Goal: Navigation & Orientation: Find specific page/section

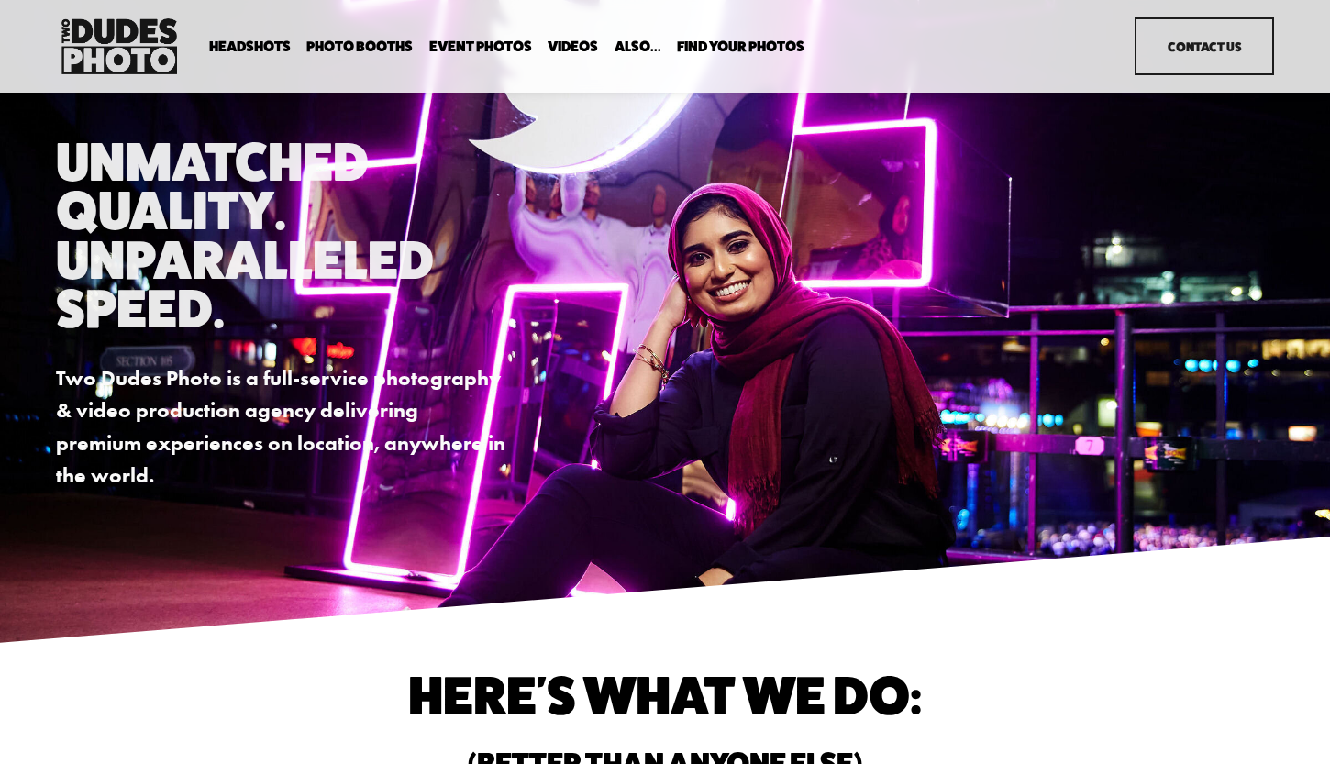
click at [233, 39] on span "Headshots" at bounding box center [250, 46] width 82 height 15
click at [0, 0] on span "Expo Headshots" at bounding box center [0, 0] width 0 height 0
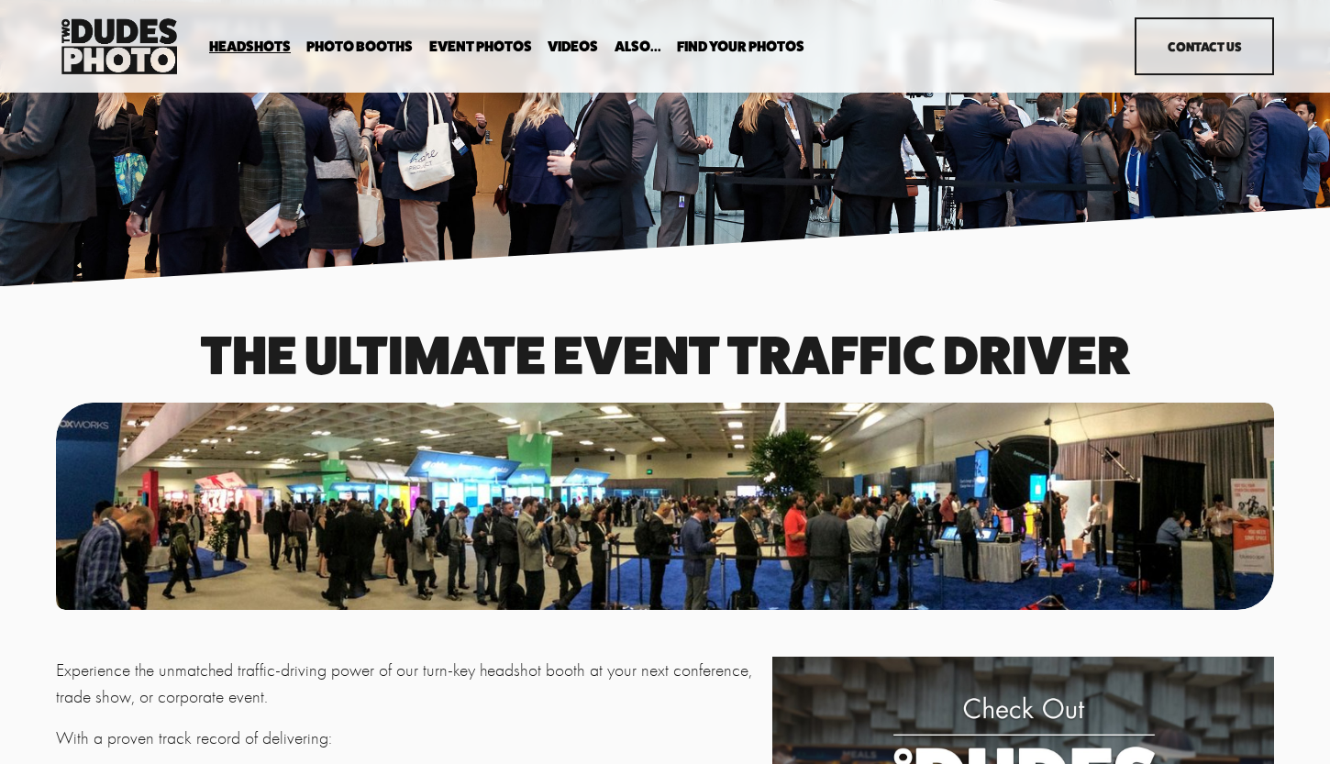
click at [358, 49] on span "Photo Booths" at bounding box center [359, 46] width 106 height 15
click at [0, 0] on span "Party Booth" at bounding box center [0, 0] width 0 height 0
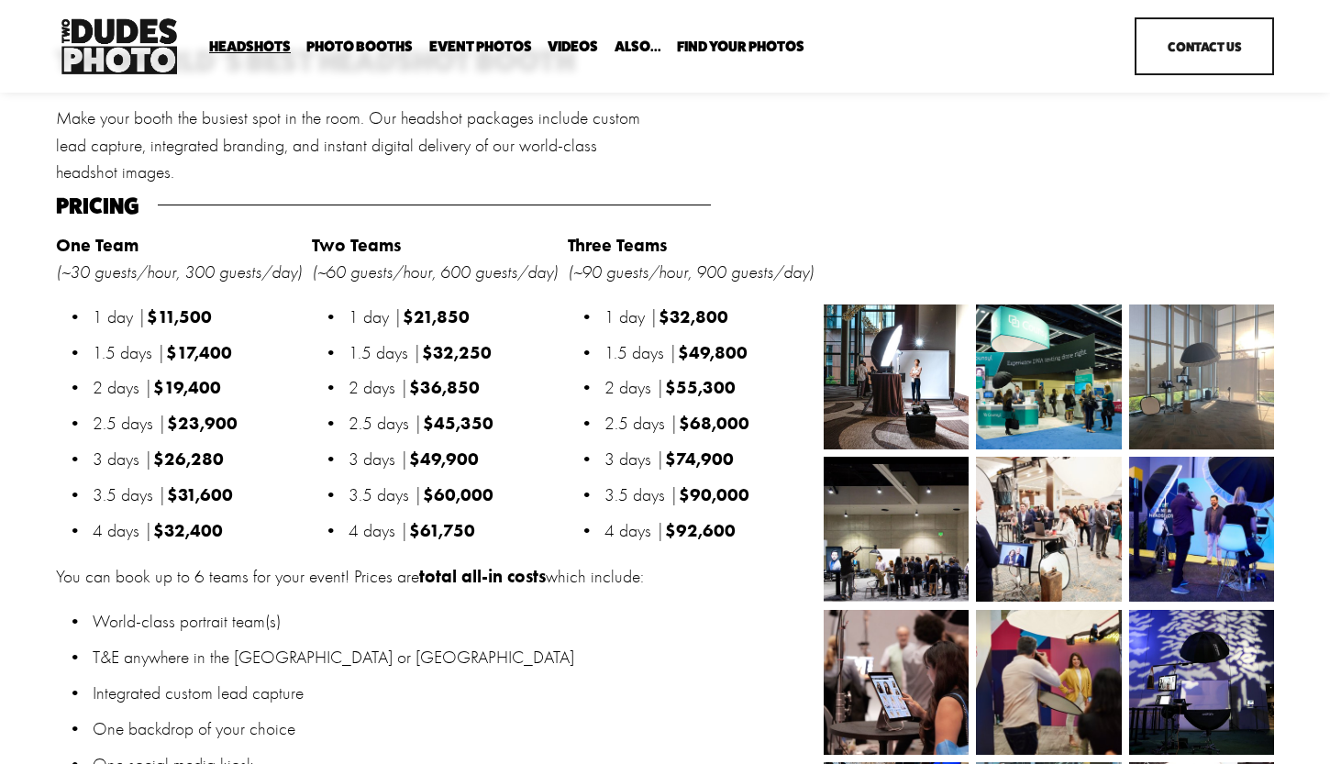
scroll to position [1707, 0]
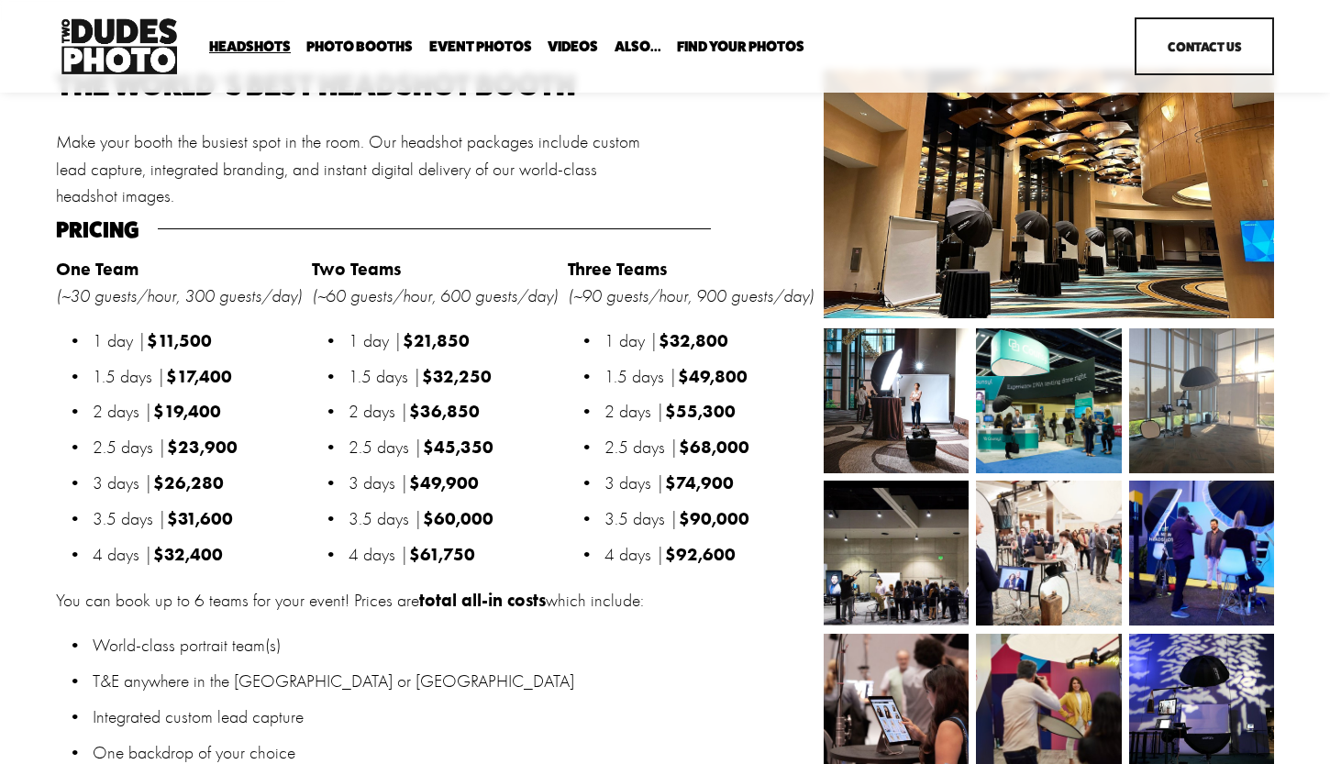
click at [816, 0] on div "Skip to Content Headshots Expo Headshots" at bounding box center [665, 46] width 1330 height 93
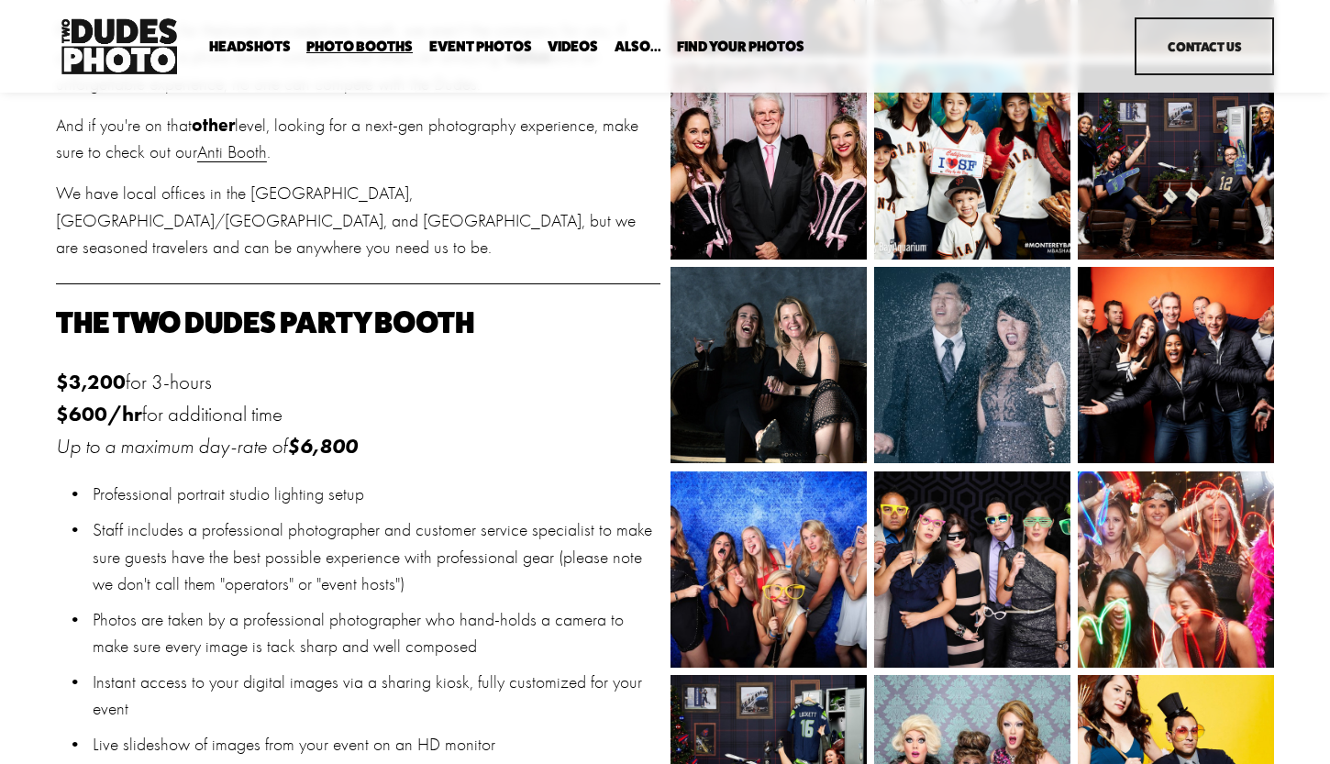
scroll to position [890, 0]
